Goal: Navigation & Orientation: Find specific page/section

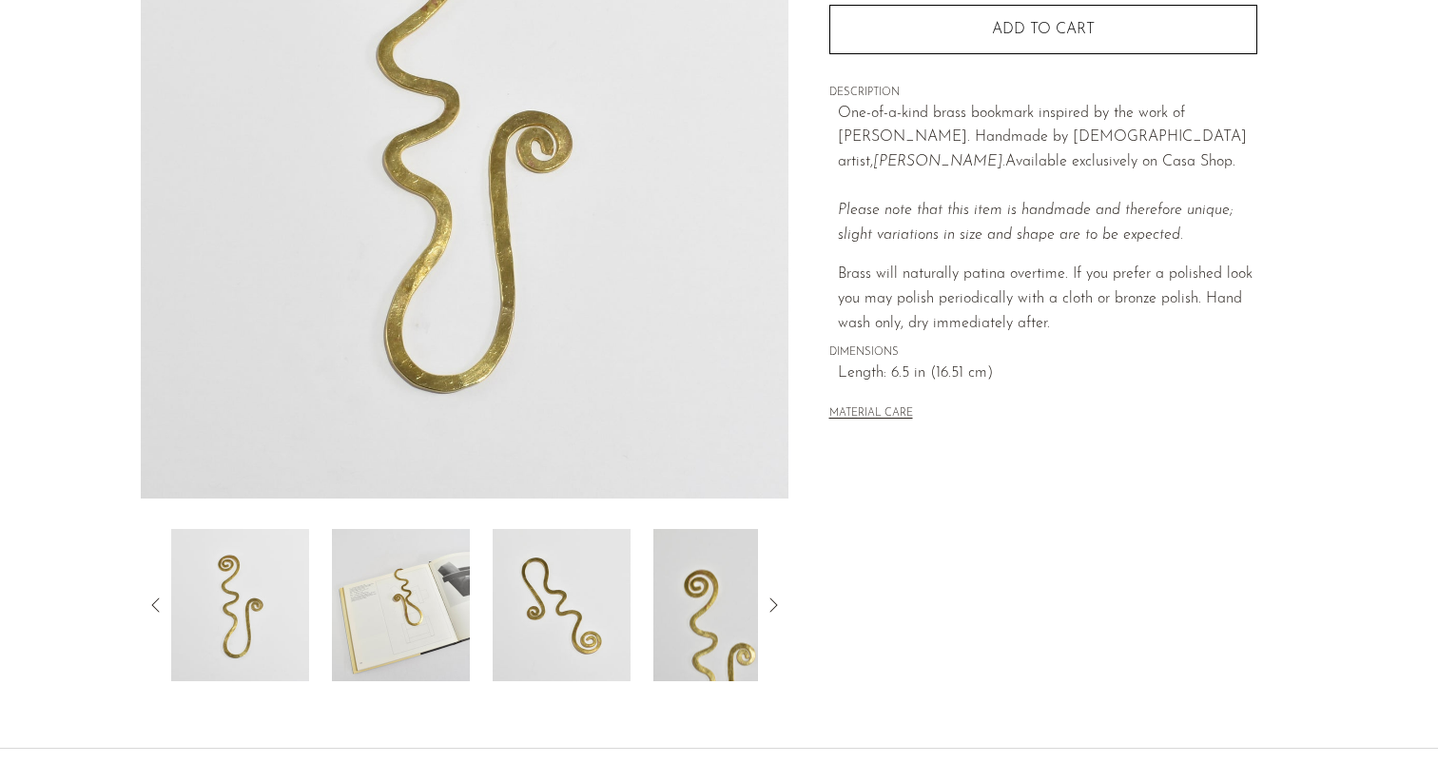
scroll to position [455, 0]
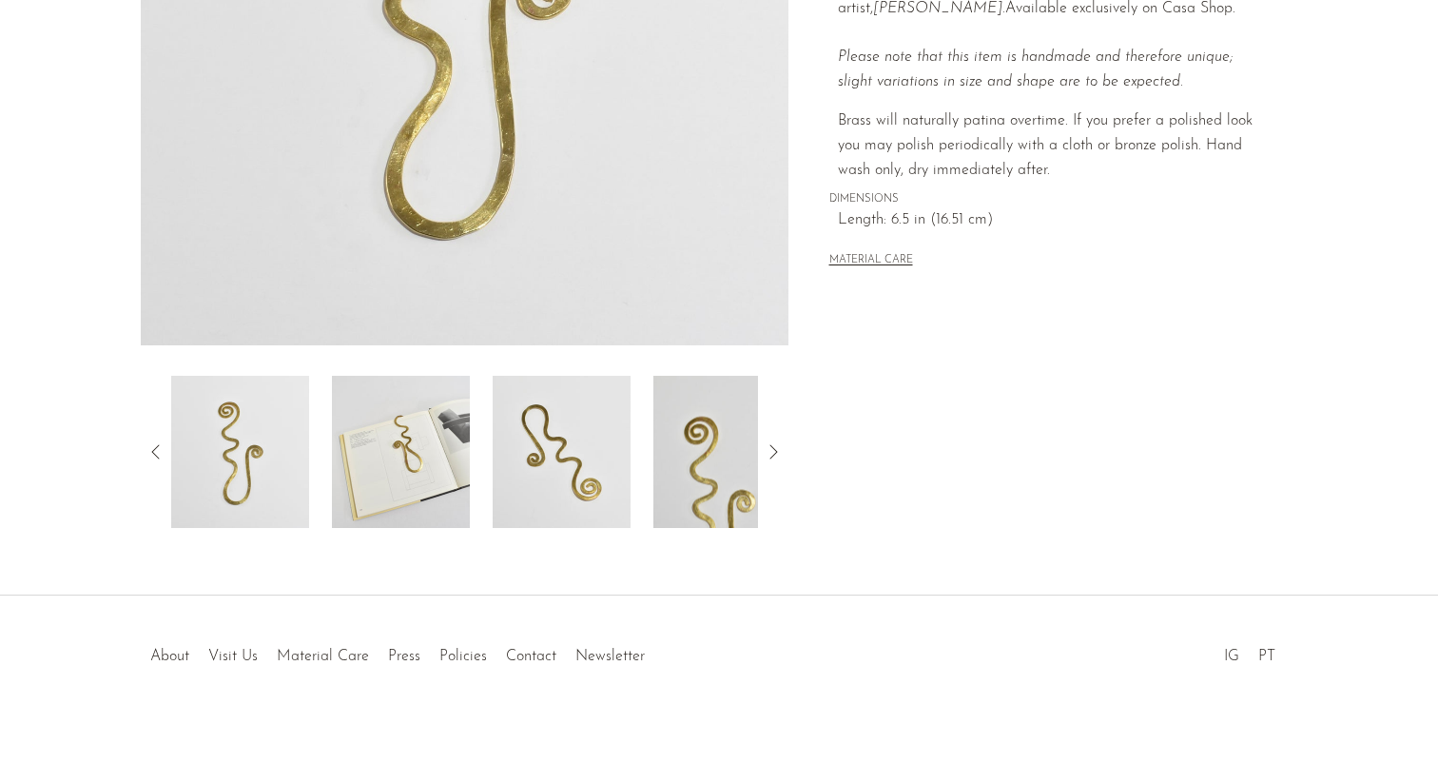
click at [773, 447] on icon at bounding box center [773, 451] width 8 height 14
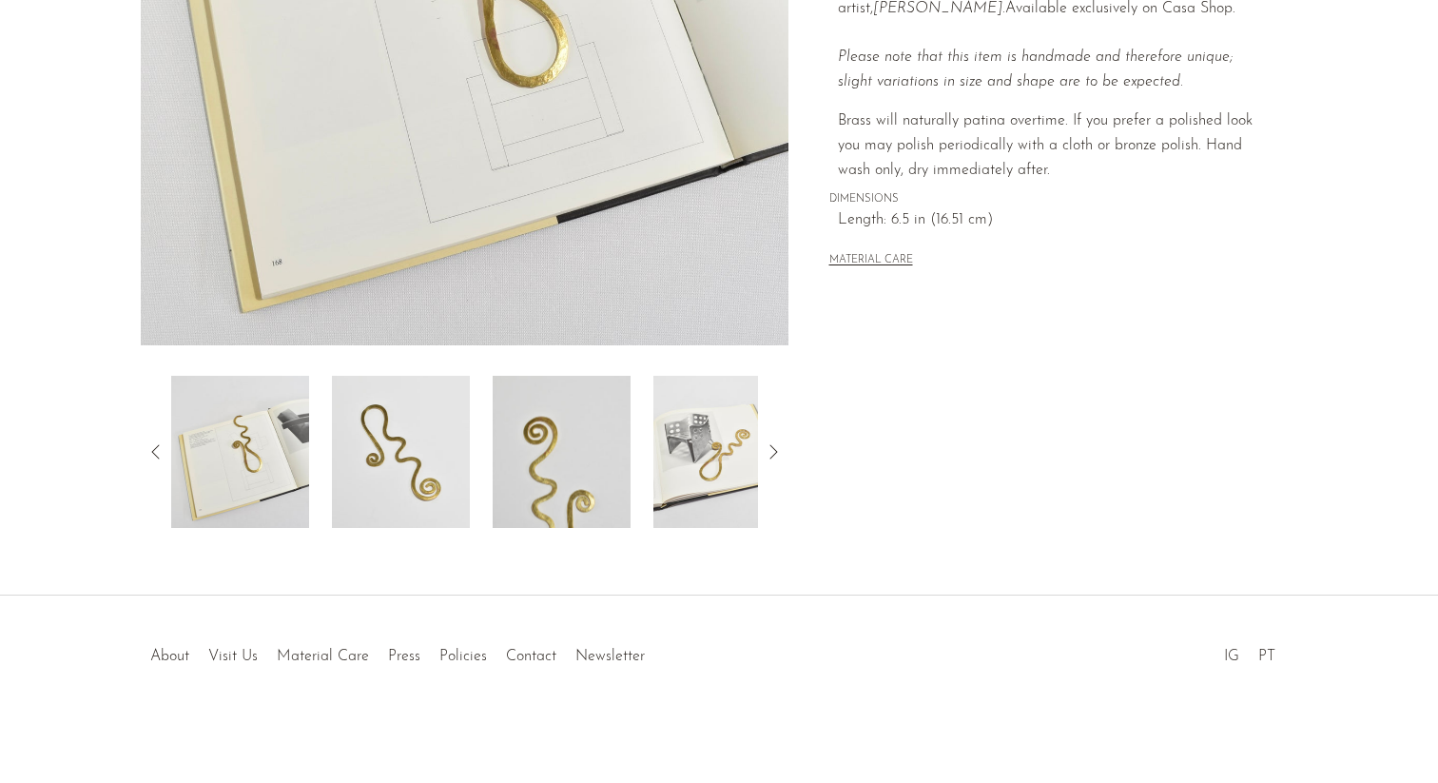
click at [773, 447] on icon at bounding box center [773, 451] width 8 height 14
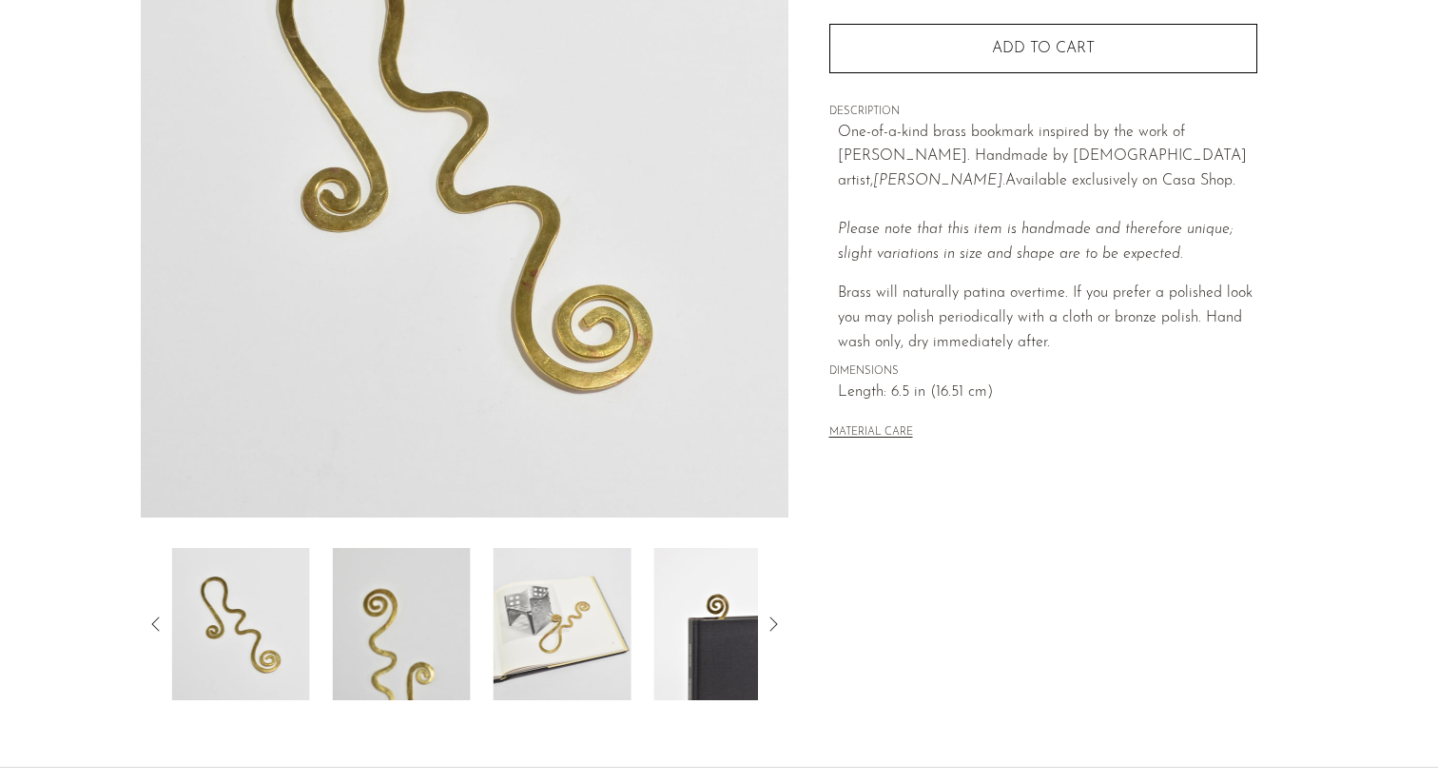
scroll to position [0, 0]
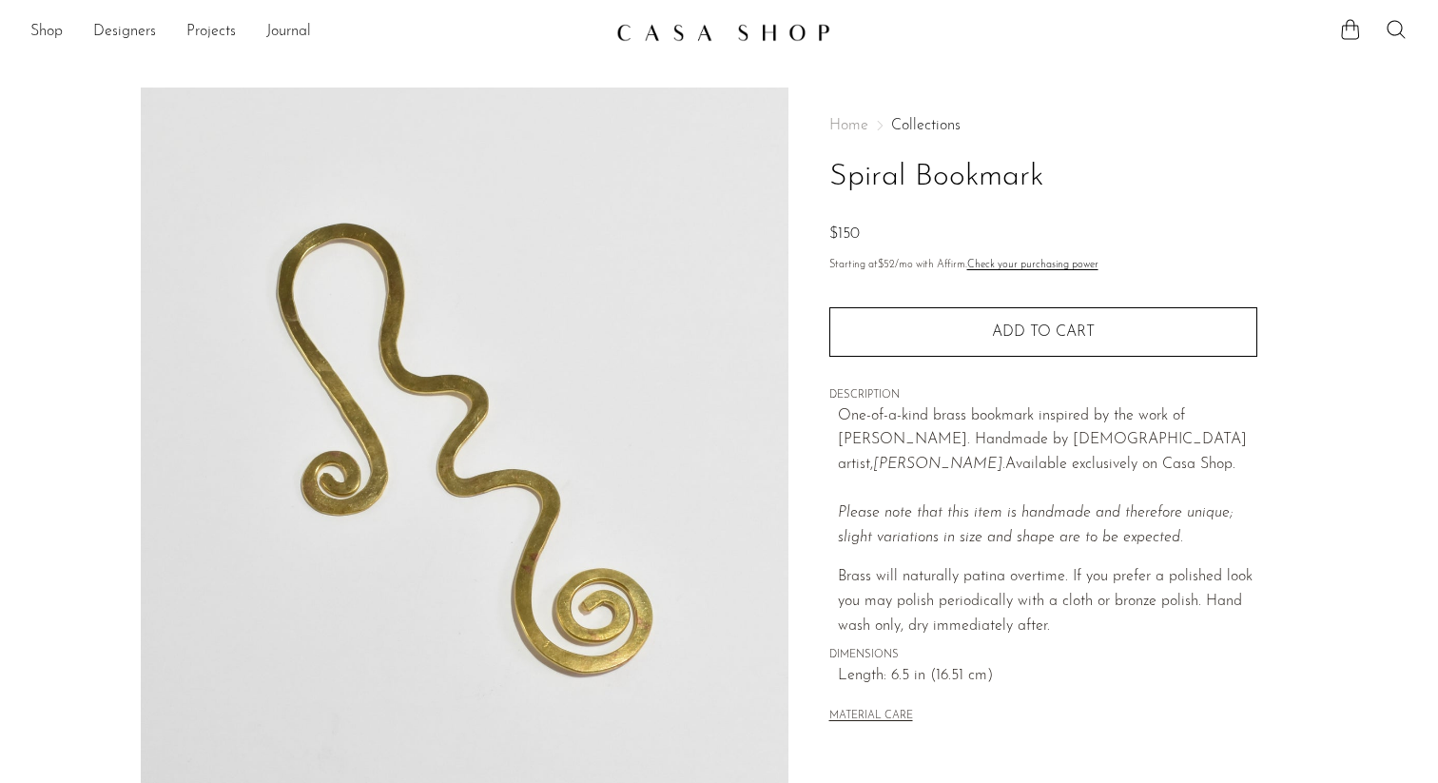
click at [919, 132] on link "Collections" at bounding box center [925, 125] width 69 height 15
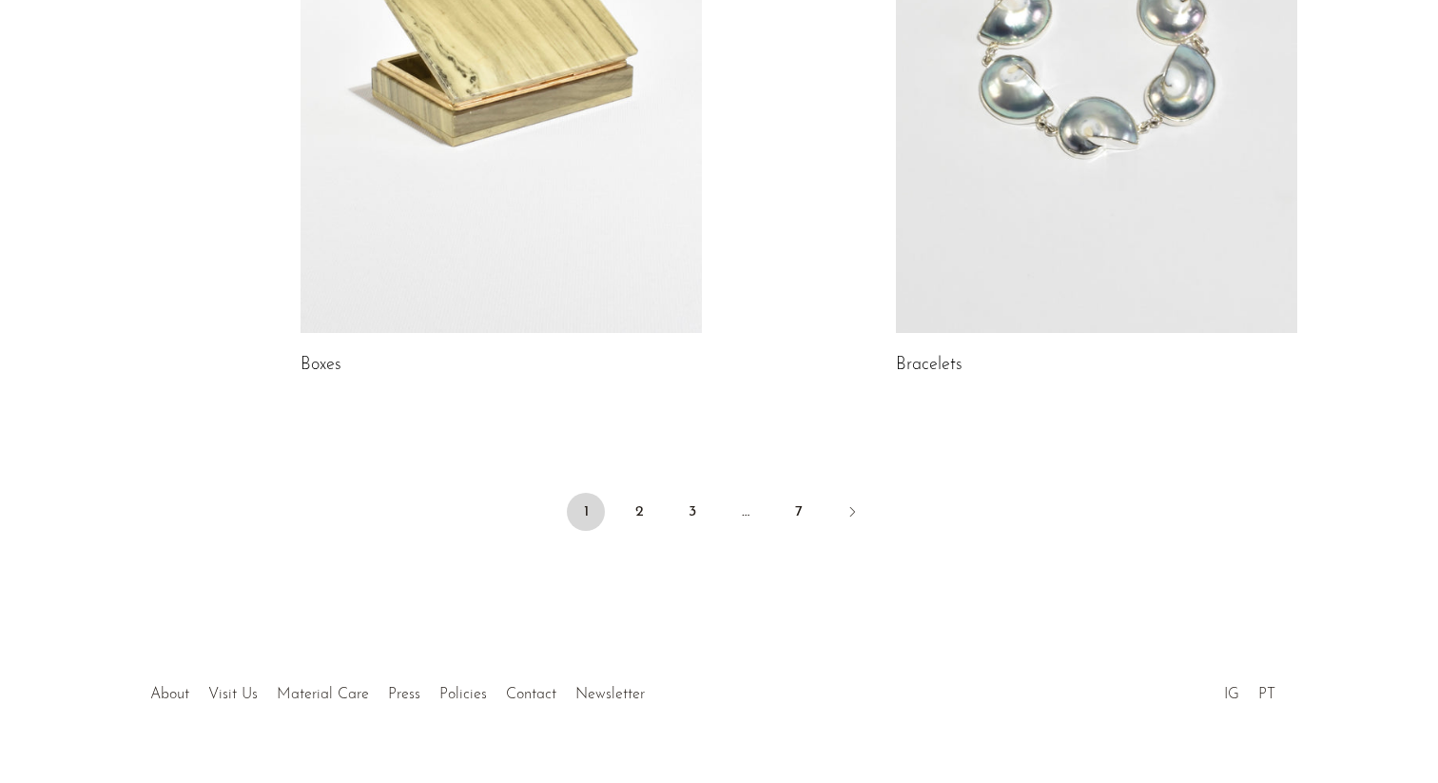
scroll to position [2791, 0]
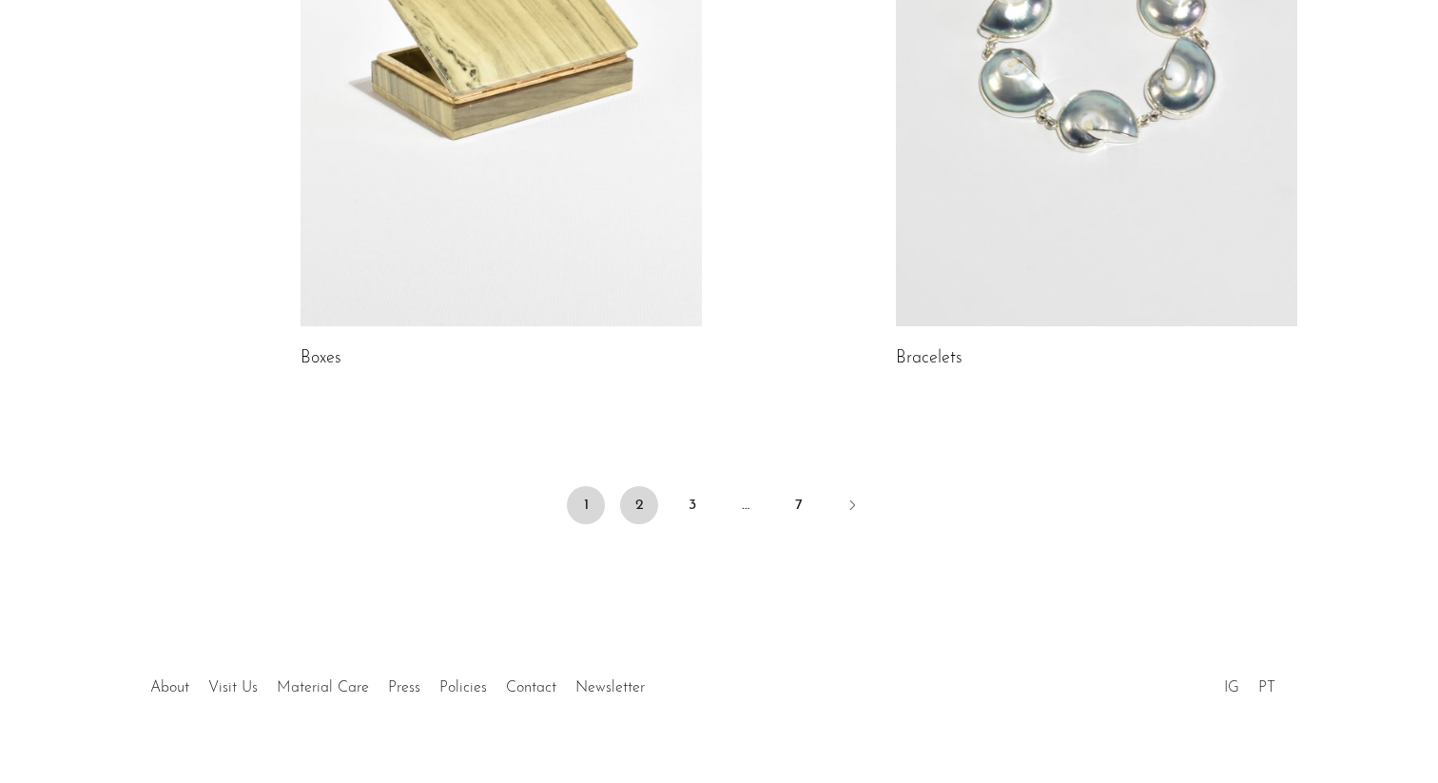
click at [640, 507] on link "2" at bounding box center [639, 505] width 38 height 38
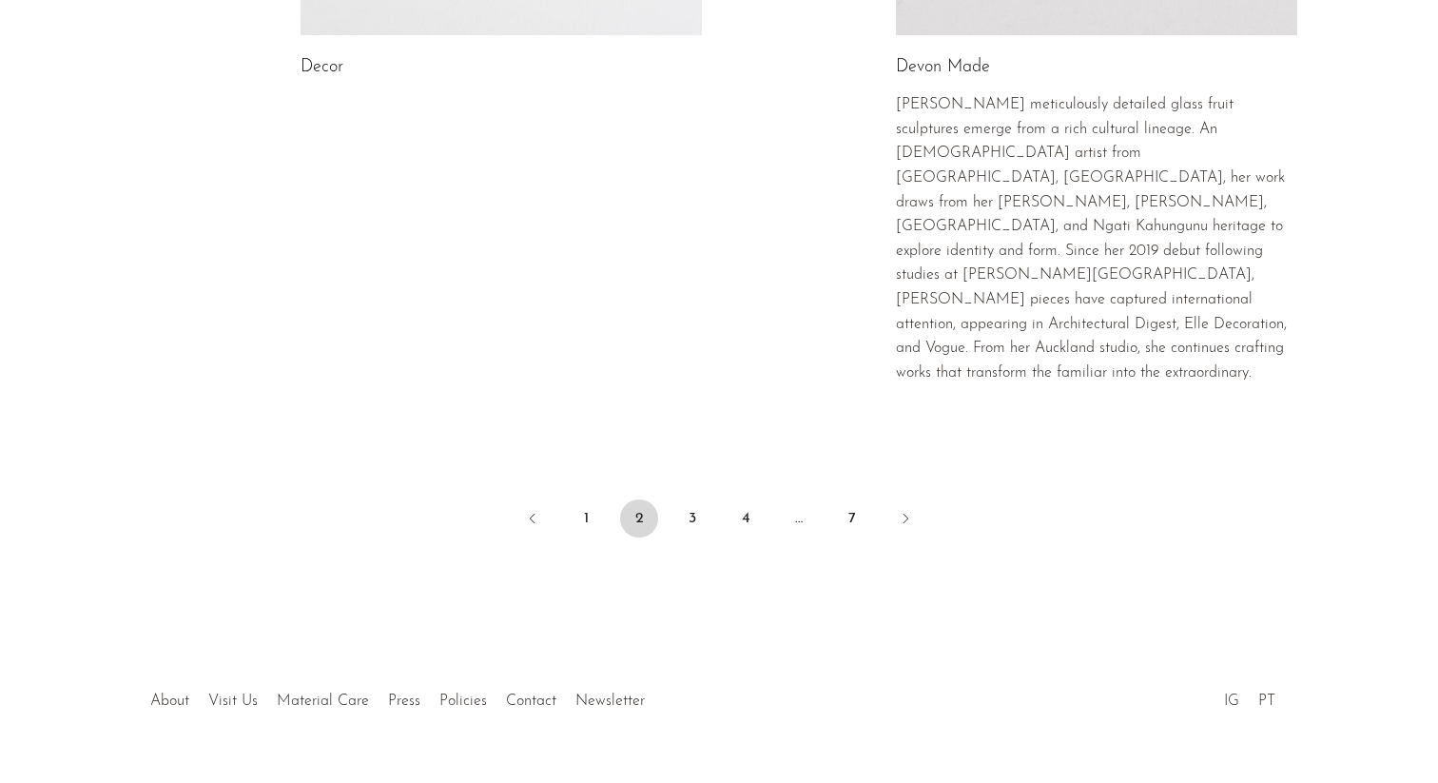
scroll to position [3305, 0]
click at [693, 496] on link "3" at bounding box center [692, 515] width 38 height 38
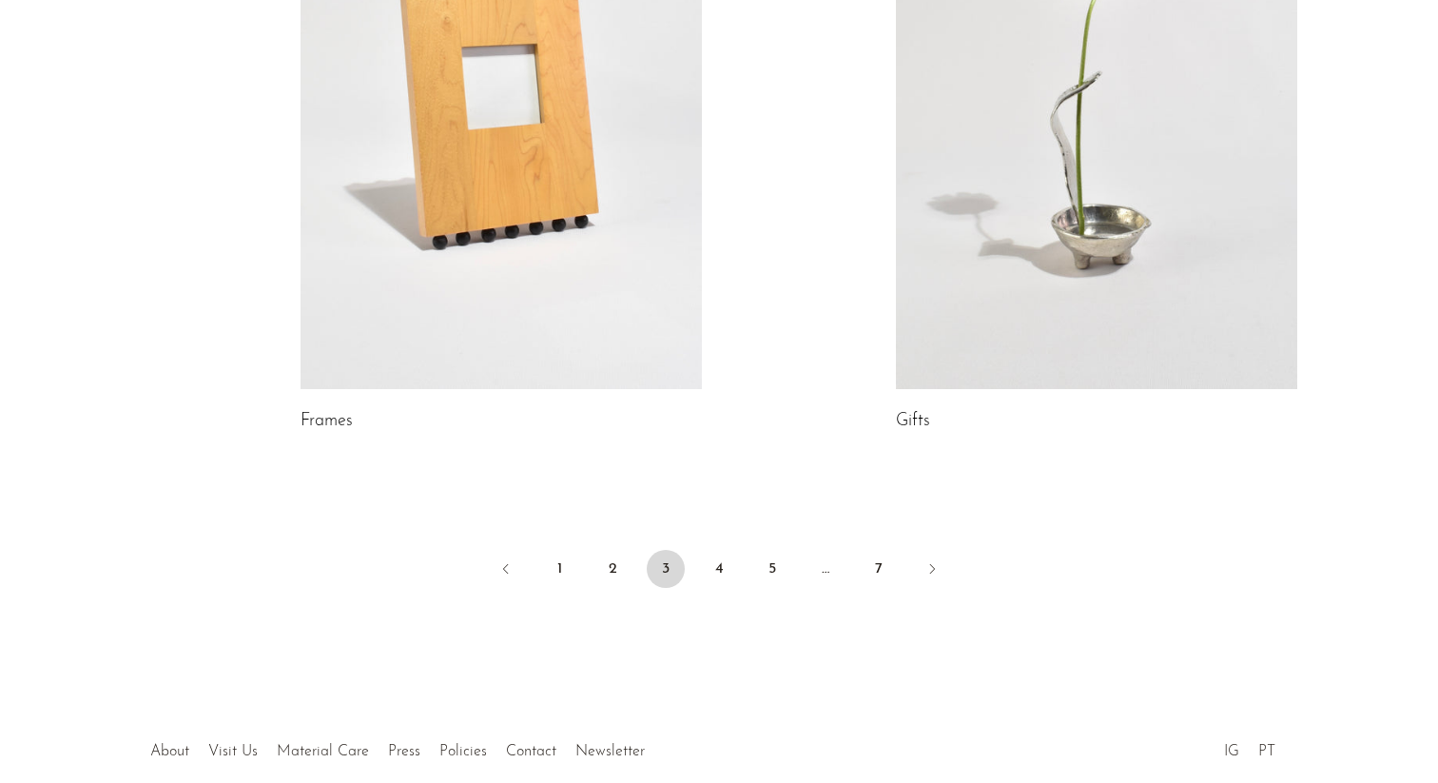
scroll to position [3385, 0]
click at [720, 548] on link "4" at bounding box center [719, 567] width 38 height 38
